Goal: Information Seeking & Learning: Compare options

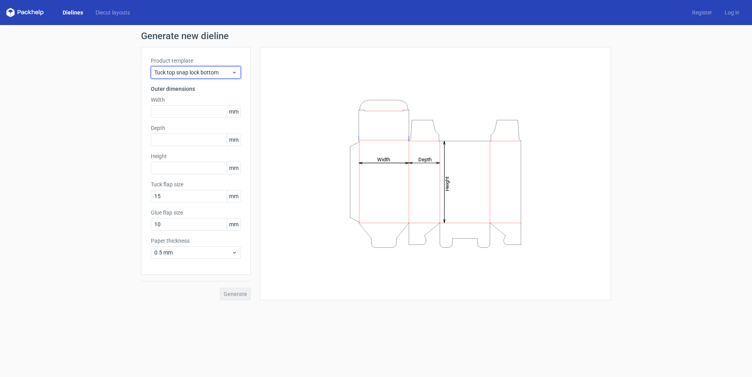
click at [209, 77] on div "Tuck top snap lock bottom" at bounding box center [196, 72] width 90 height 13
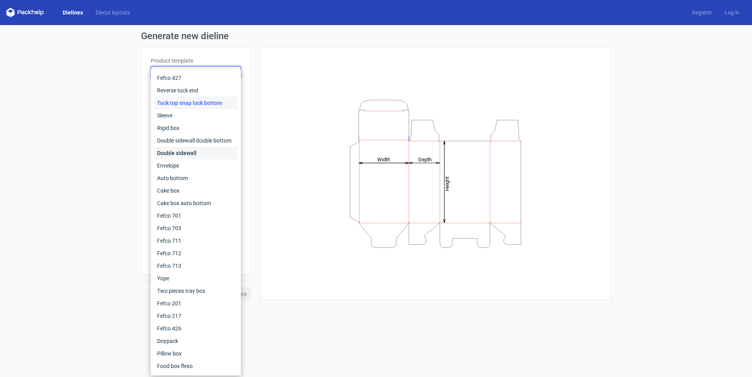
click at [190, 154] on div "Double sidewall" at bounding box center [196, 153] width 84 height 13
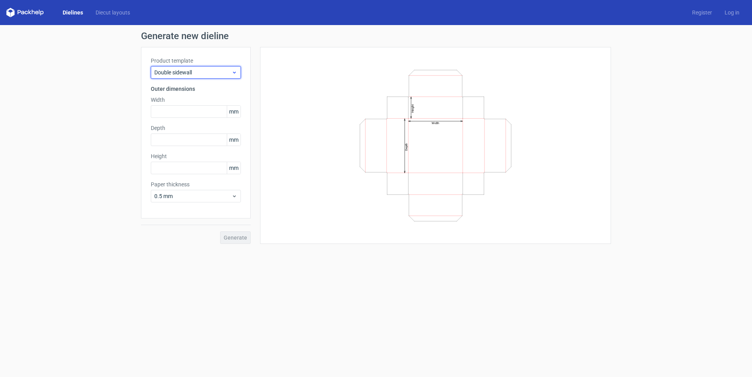
click at [204, 73] on span "Double sidewall" at bounding box center [192, 73] width 77 height 8
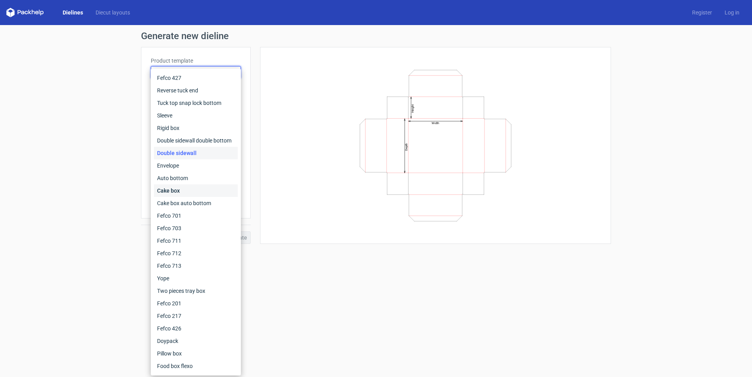
click at [199, 193] on div "Cake box" at bounding box center [196, 191] width 84 height 13
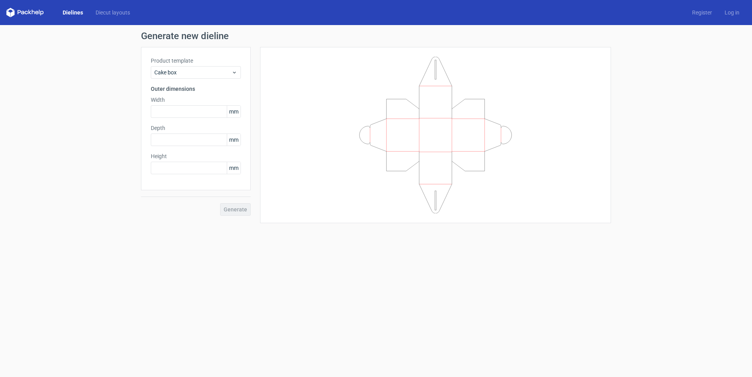
click at [215, 65] on div "Product template Cake box" at bounding box center [196, 68] width 90 height 22
click at [214, 67] on div "Cake box" at bounding box center [196, 72] width 90 height 13
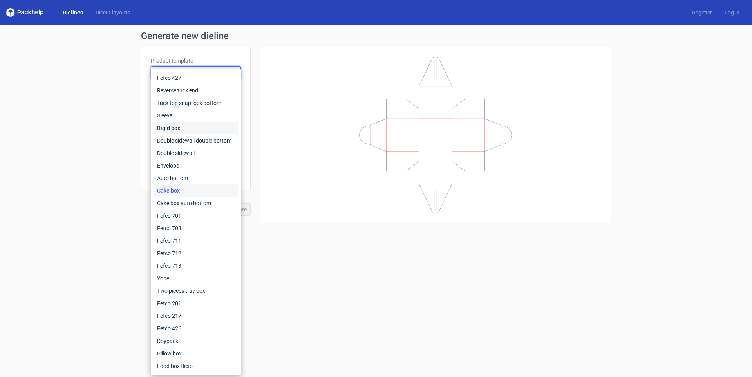
click at [198, 129] on div "Rigid box" at bounding box center [196, 128] width 84 height 13
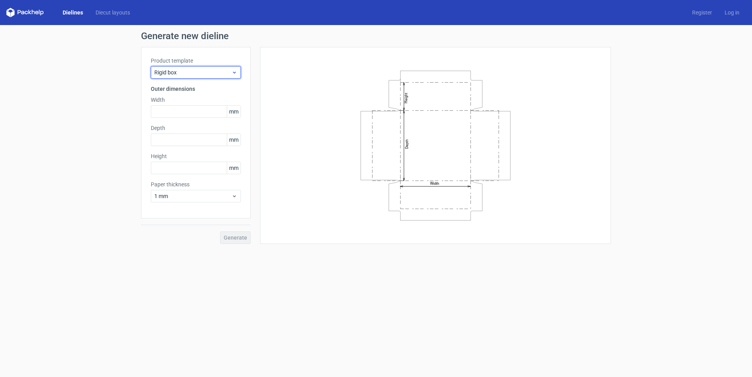
click at [194, 76] on div "Rigid box" at bounding box center [196, 72] width 90 height 13
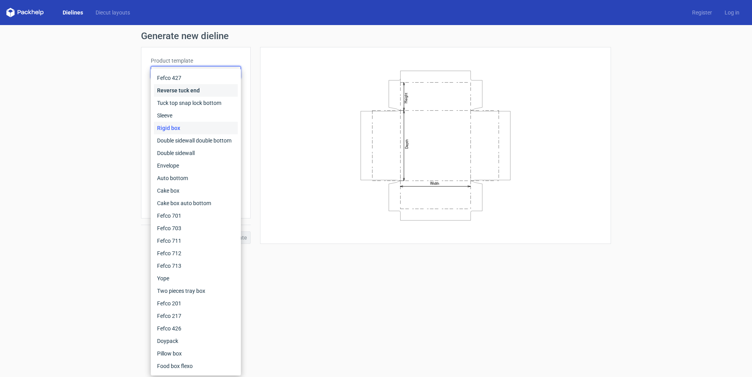
click at [184, 92] on div "Reverse tuck end" at bounding box center [196, 90] width 84 height 13
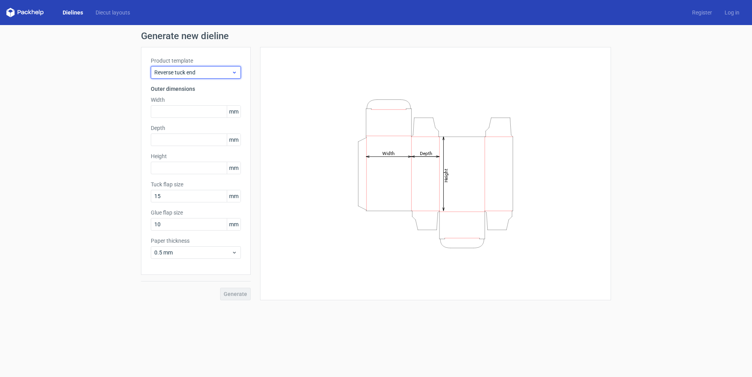
click at [199, 66] on div "Reverse tuck end" at bounding box center [196, 72] width 90 height 13
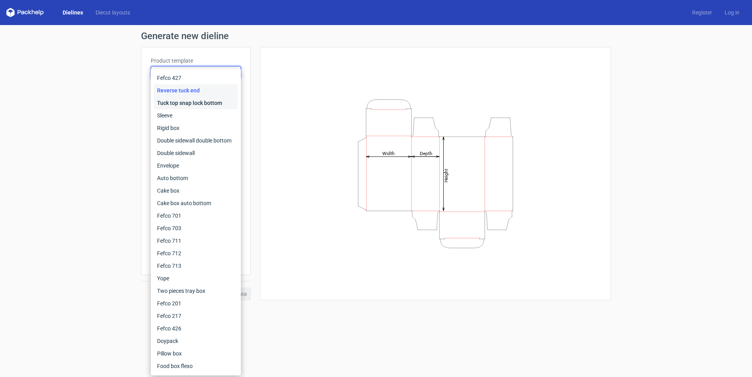
click at [212, 106] on div "Tuck top snap lock bottom" at bounding box center [196, 103] width 84 height 13
